Goal: Information Seeking & Learning: Learn about a topic

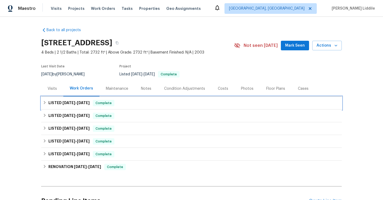
click at [78, 104] on span "[DATE]" at bounding box center [83, 103] width 13 height 4
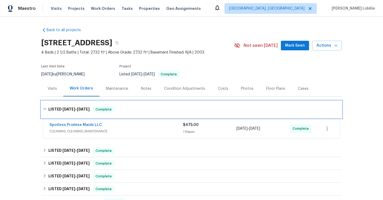
click at [79, 106] on h6 "LISTED 8/6/25 - 8/11/25" at bounding box center [68, 109] width 41 height 6
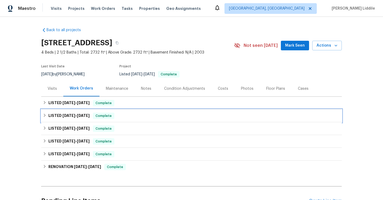
click at [80, 117] on span "[DATE]" at bounding box center [83, 116] width 13 height 4
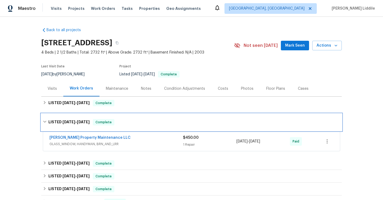
click at [80, 117] on div "LISTED 7/25/25 - 7/29/25 Complete" at bounding box center [191, 122] width 301 height 17
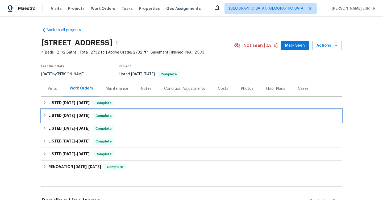
scroll to position [4, 0]
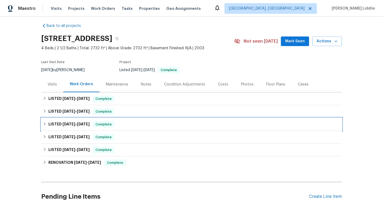
click at [81, 122] on span "[DATE]" at bounding box center [83, 124] width 13 height 4
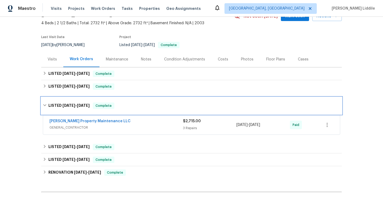
scroll to position [32, 0]
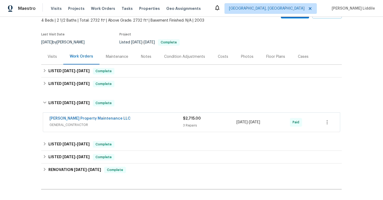
click at [124, 127] on span "GENERAL_CONTRACTOR" at bounding box center [117, 124] width 134 height 5
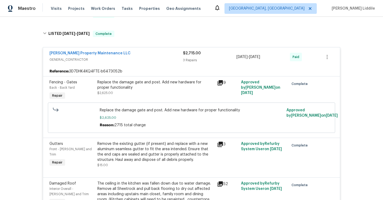
scroll to position [90, 0]
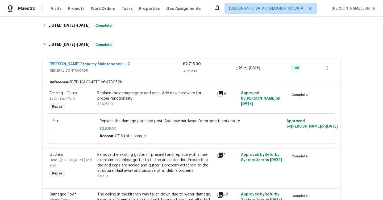
click at [124, 62] on div "[PERSON_NAME] Property Maintenance LLC" at bounding box center [117, 65] width 134 height 6
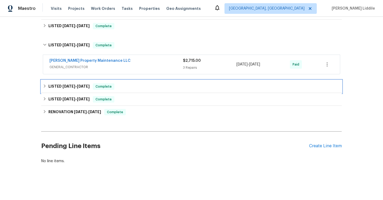
click at [120, 87] on div "LISTED 5/27/25 - 5/29/25 Complete" at bounding box center [192, 86] width 298 height 6
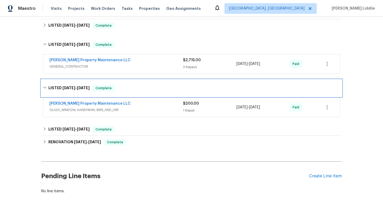
click at [120, 87] on div "LISTED 5/27/25 - 5/29/25 Complete" at bounding box center [192, 88] width 298 height 6
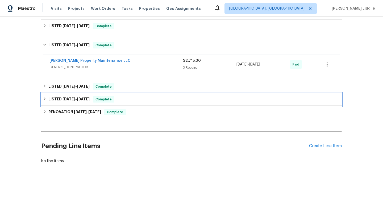
click at [119, 103] on div "LISTED 4/1/25 - 4/2/25 Complete" at bounding box center [191, 99] width 301 height 13
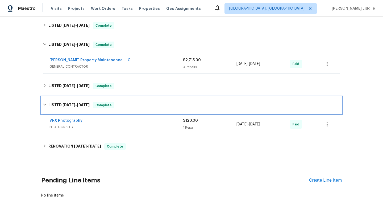
click at [119, 103] on div "LISTED 4/1/25 - 4/2/25 Complete" at bounding box center [192, 105] width 298 height 6
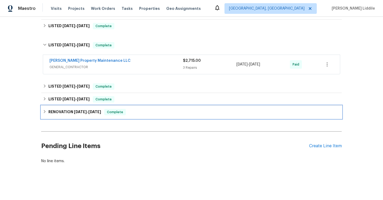
click at [116, 110] on span "Complete" at bounding box center [115, 111] width 21 height 5
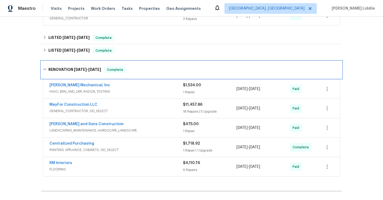
scroll to position [139, 0]
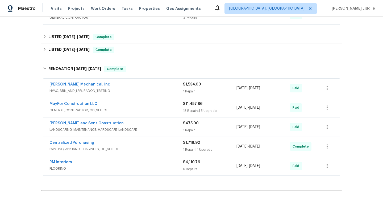
click at [115, 108] on span "GENERAL_CONTRACTOR, OD_SELECT" at bounding box center [117, 110] width 134 height 5
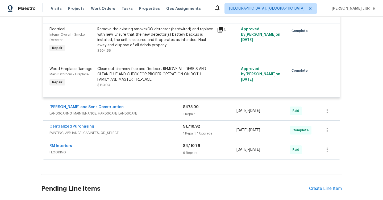
scroll to position [1328, 0]
click at [111, 149] on span "FLOORING" at bounding box center [117, 151] width 134 height 5
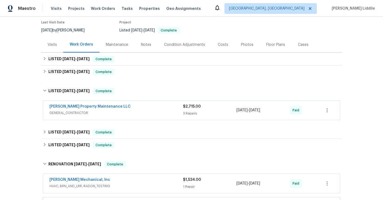
scroll to position [37, 0]
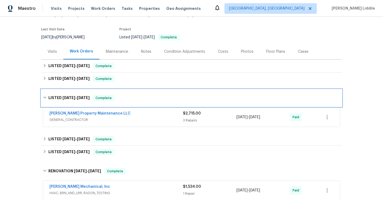
click at [76, 99] on span "6/14/25 - 6/17/25" at bounding box center [76, 98] width 27 height 4
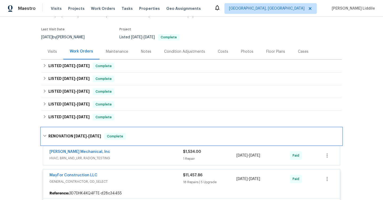
click at [77, 139] on h6 "RENOVATION 3/11/25 - 3/29/25" at bounding box center [74, 136] width 53 height 6
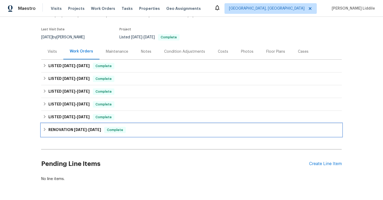
click at [76, 133] on div "RENOVATION 3/11/25 - 3/29/25 Complete" at bounding box center [191, 130] width 301 height 13
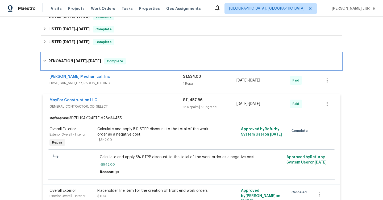
scroll to position [0, 0]
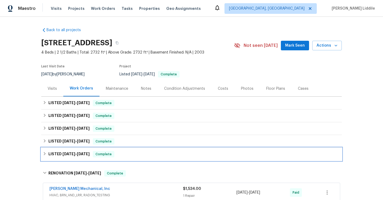
click at [43, 153] on icon at bounding box center [45, 154] width 4 height 4
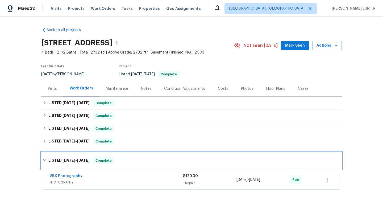
click at [44, 159] on icon at bounding box center [45, 160] width 4 height 4
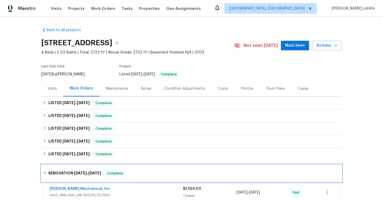
click at [44, 171] on icon at bounding box center [45, 173] width 4 height 4
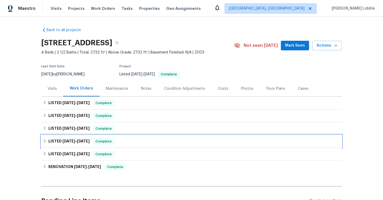
click at [50, 142] on h6 "LISTED 5/27/25 - 5/29/25" at bounding box center [68, 141] width 41 height 6
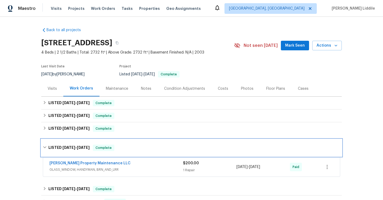
click at [50, 142] on div "LISTED 5/27/25 - 5/29/25 Complete" at bounding box center [191, 147] width 301 height 17
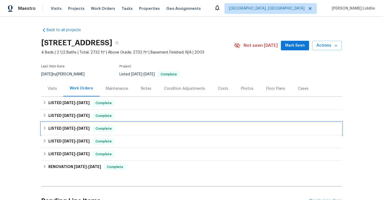
click at [51, 125] on h6 "LISTED 6/14/25 - 6/17/25" at bounding box center [68, 128] width 41 height 6
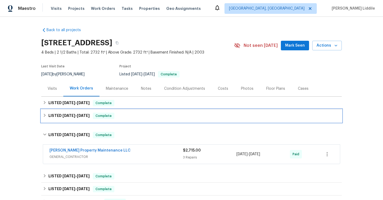
click at [55, 116] on h6 "LISTED 7/25/25 - 7/29/25" at bounding box center [68, 116] width 41 height 6
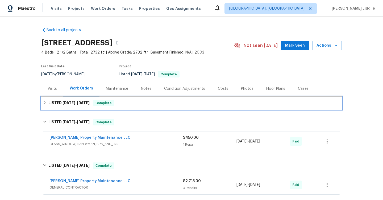
click at [58, 104] on h6 "LISTED 8/6/25 - 8/11/25" at bounding box center [68, 103] width 41 height 6
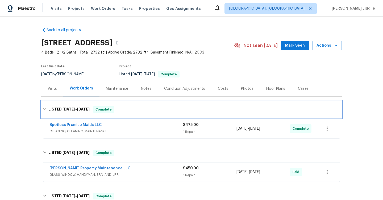
click at [58, 104] on div "LISTED 8/6/25 - 8/11/25 Complete" at bounding box center [191, 109] width 301 height 17
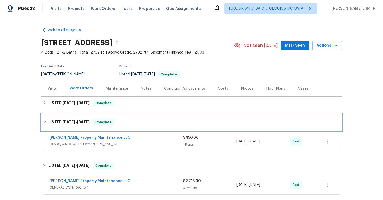
click at [51, 122] on h6 "LISTED 7/25/25 - 7/29/25" at bounding box center [68, 122] width 41 height 6
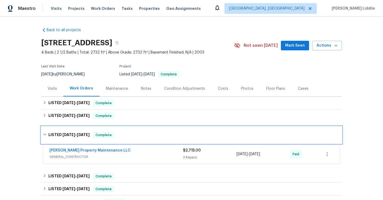
click at [51, 134] on h6 "LISTED 6/14/25 - 6/17/25" at bounding box center [68, 135] width 41 height 6
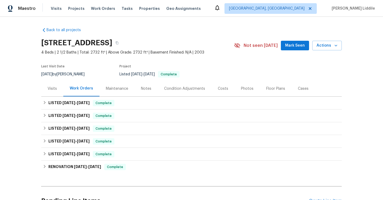
click at [301, 90] on div "Cases" at bounding box center [303, 88] width 11 height 5
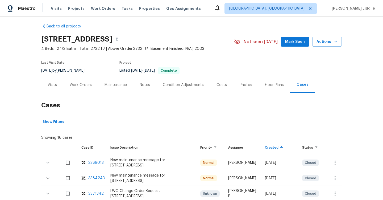
scroll to position [4, 0]
click at [269, 87] on div "Floor Plans" at bounding box center [275, 84] width 32 height 16
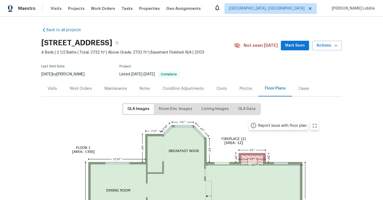
click at [75, 89] on div "Work Orders" at bounding box center [81, 88] width 22 height 5
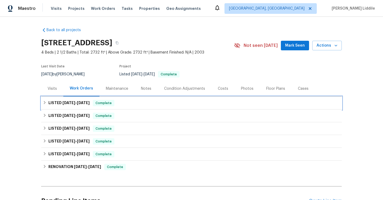
click at [89, 106] on div "LISTED 8/6/25 - 8/11/25 Complete" at bounding box center [191, 103] width 301 height 13
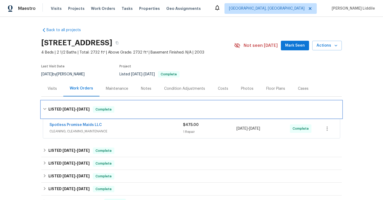
click at [89, 106] on div "LISTED 8/6/25 - 8/11/25 Complete" at bounding box center [192, 109] width 298 height 6
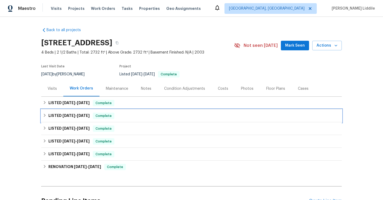
click at [85, 116] on span "[DATE]" at bounding box center [83, 116] width 13 height 4
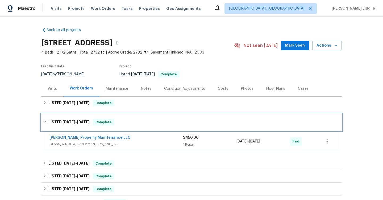
click at [85, 118] on div "LISTED 7/25/25 - 7/29/25 Complete" at bounding box center [191, 122] width 301 height 17
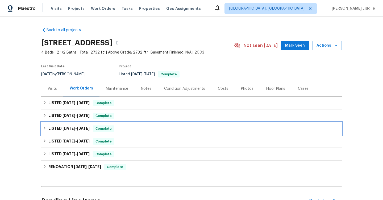
click at [83, 127] on span "[DATE]" at bounding box center [83, 128] width 13 height 4
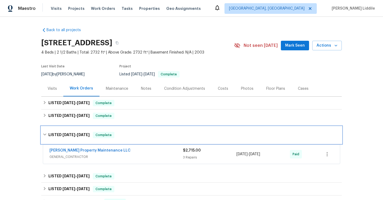
click at [84, 130] on div "LISTED 6/14/25 - 6/17/25 Complete" at bounding box center [191, 134] width 301 height 17
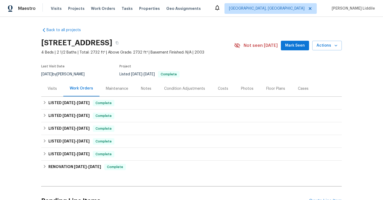
click at [193, 90] on div "Condition Adjustments" at bounding box center [184, 88] width 41 height 5
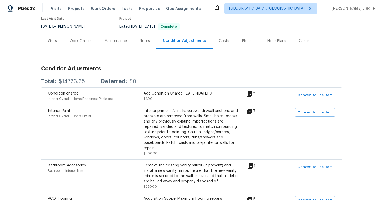
scroll to position [30, 0]
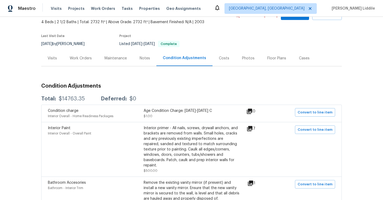
click at [82, 57] on div "Work Orders" at bounding box center [81, 58] width 22 height 5
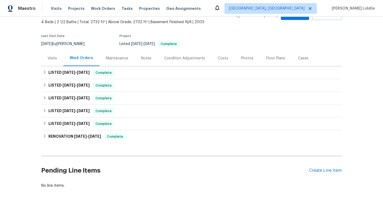
click at [51, 59] on div "Visits" at bounding box center [52, 58] width 9 height 5
